Goal: Task Accomplishment & Management: Complete application form

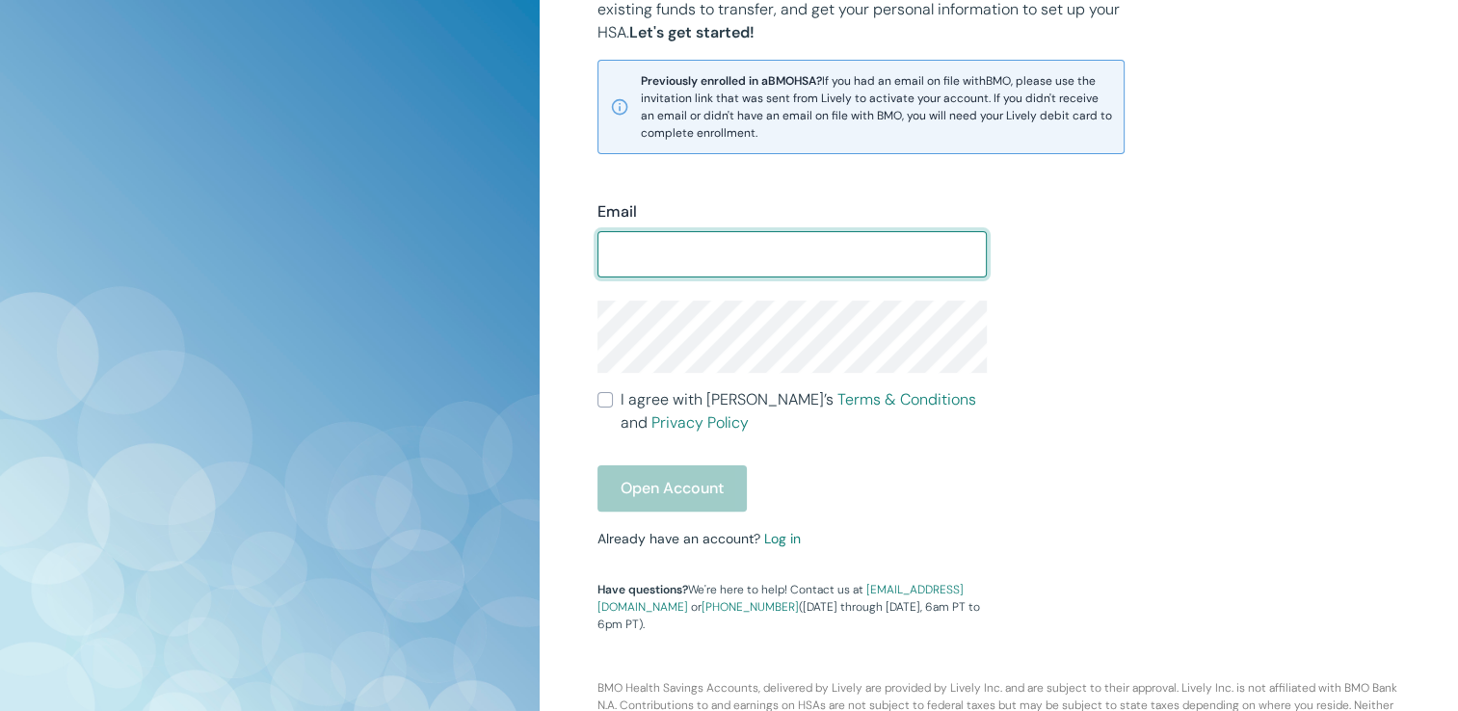
click at [654, 259] on input "Email" at bounding box center [793, 254] width 390 height 39
type input "[EMAIL_ADDRESS][DOMAIN_NAME]"
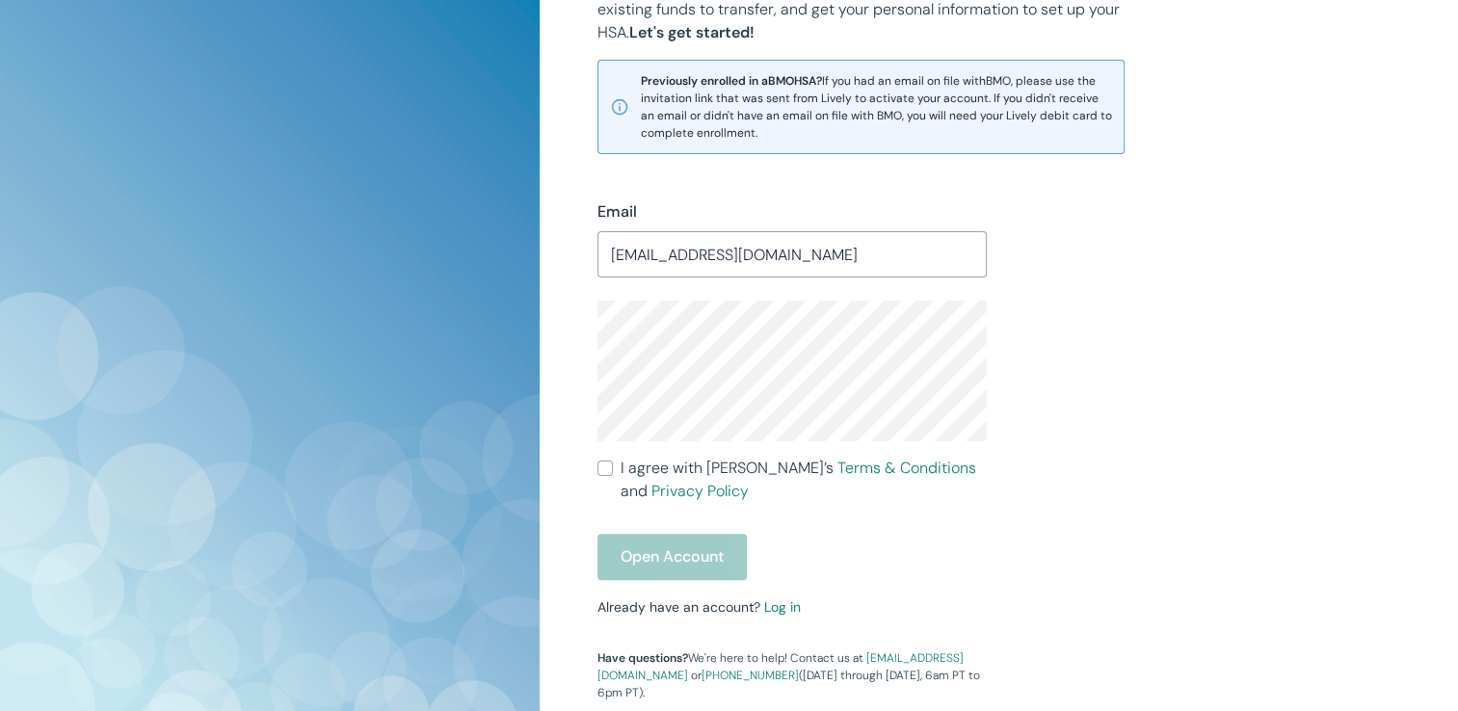
click at [1117, 327] on div "Email [EMAIL_ADDRESS][DOMAIN_NAME] ​ I agree with [PERSON_NAME]’s Terms & Condi…" at bounding box center [987, 427] width 826 height 547
click at [611, 465] on input "I agree with Lively’s Terms & Conditions and Privacy Policy" at bounding box center [605, 468] width 15 height 15
checkbox input "true"
click at [663, 592] on div "Email [EMAIL_ADDRESS][DOMAIN_NAME] ​ I agree with [PERSON_NAME]’s Terms & Condi…" at bounding box center [781, 439] width 414 height 524
click at [655, 578] on button "Open Account" at bounding box center [672, 557] width 149 height 46
